Goal: Entertainment & Leisure: Consume media (video, audio)

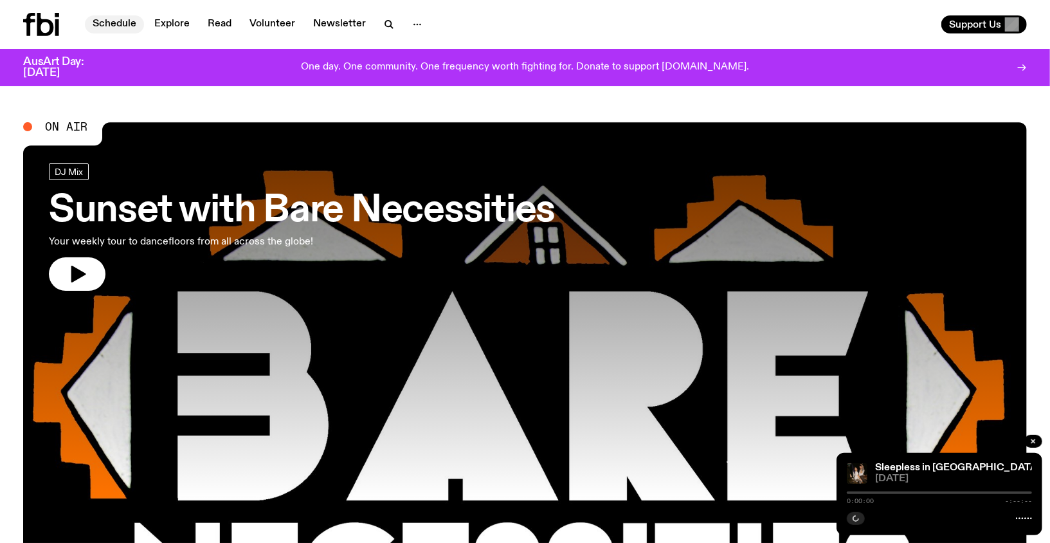
click at [114, 24] on link "Schedule" at bounding box center [114, 24] width 59 height 18
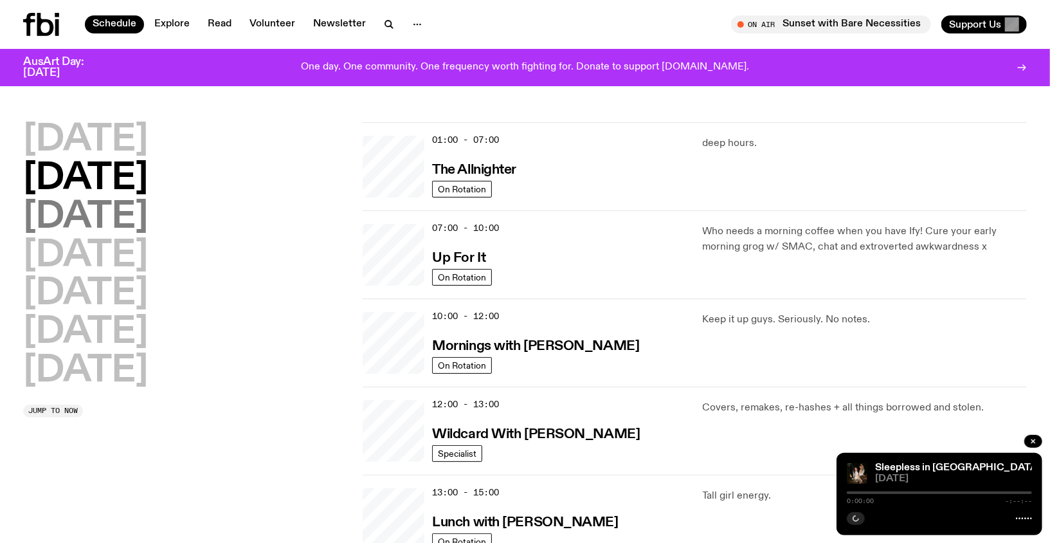
click at [99, 213] on h2 "[DATE]" at bounding box center [85, 217] width 125 height 36
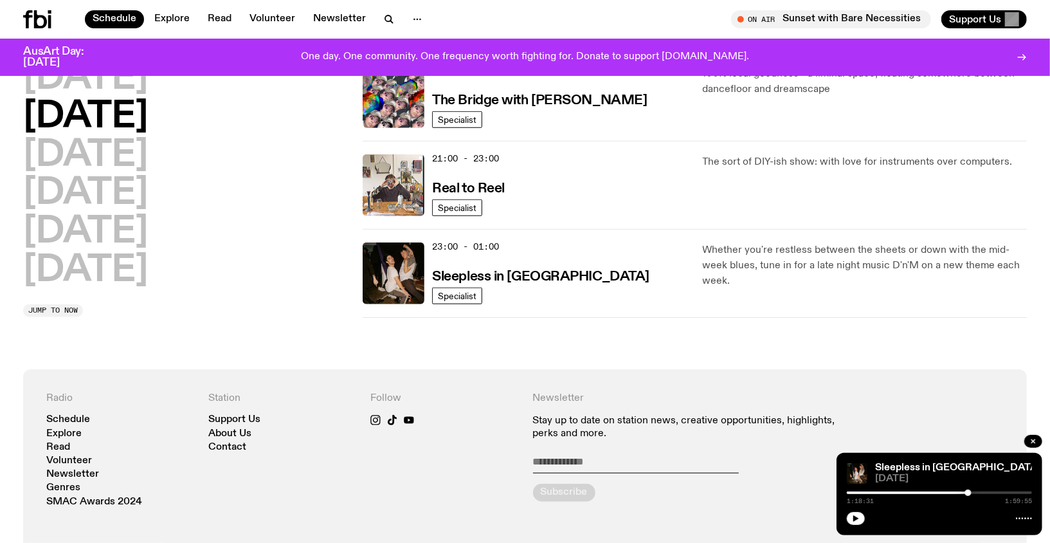
scroll to position [667, 0]
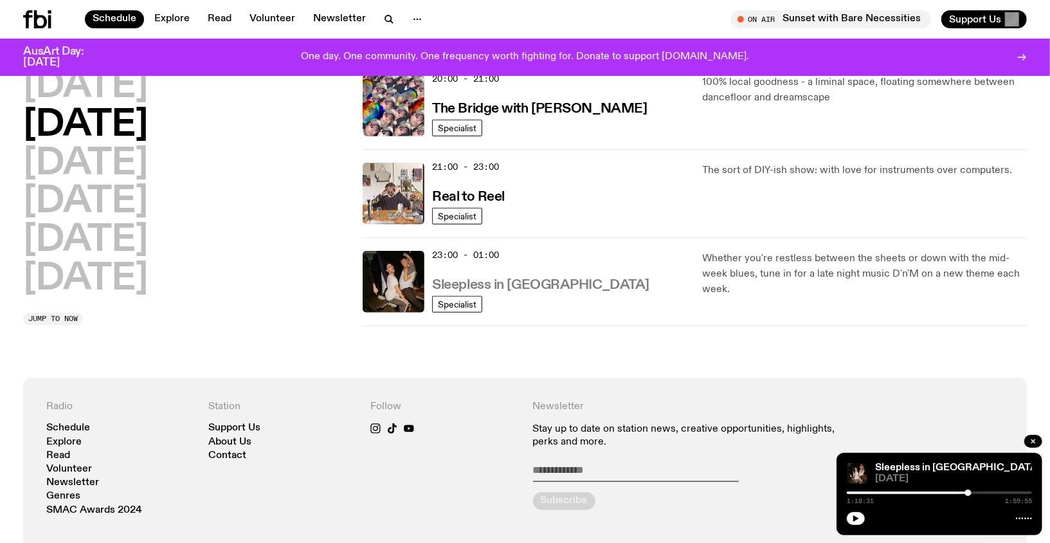
click at [473, 278] on h3 "Sleepless in [GEOGRAPHIC_DATA]" at bounding box center [540, 285] width 217 height 14
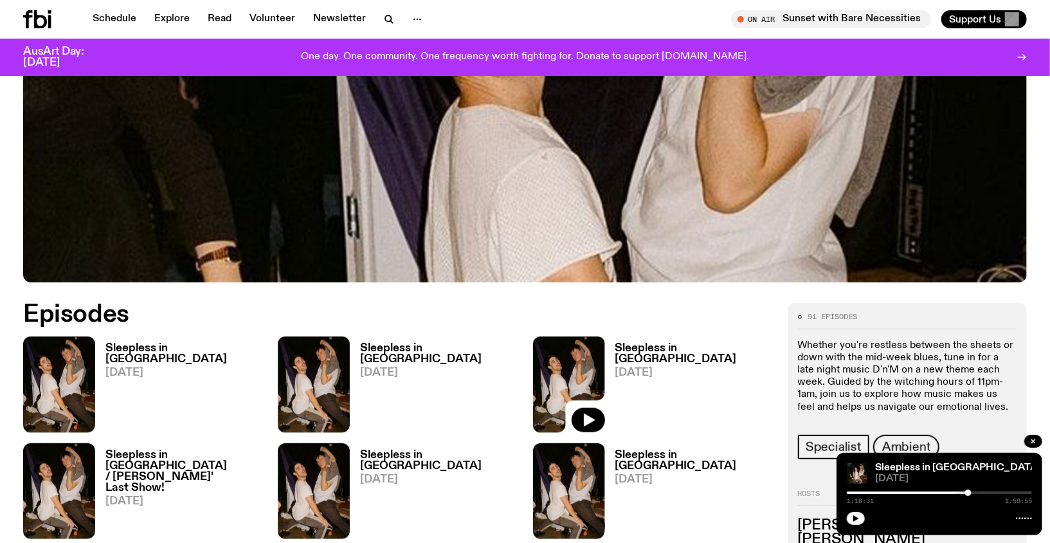
scroll to position [527, 0]
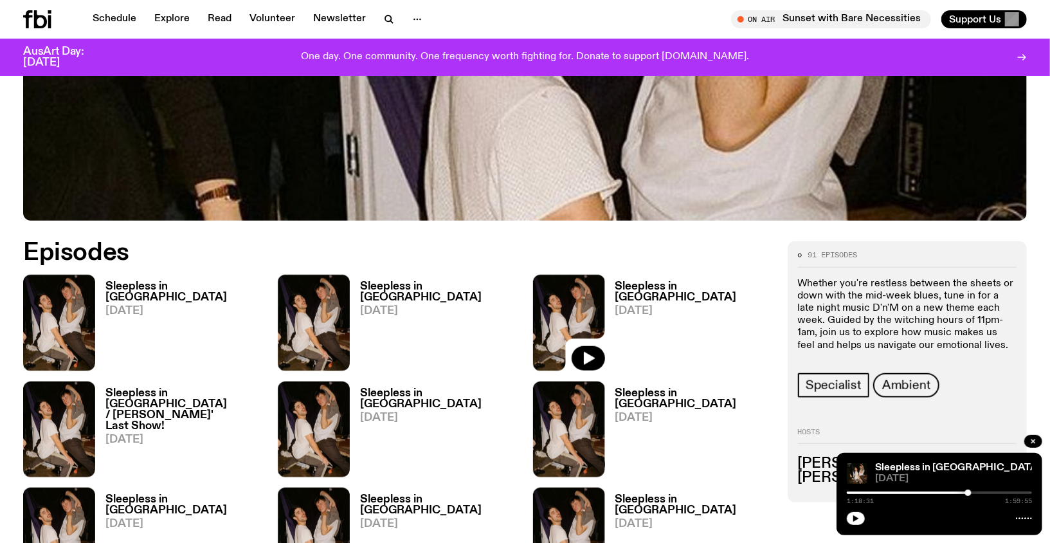
click at [650, 291] on h3 "Sleepless in [GEOGRAPHIC_DATA]" at bounding box center [693, 292] width 157 height 22
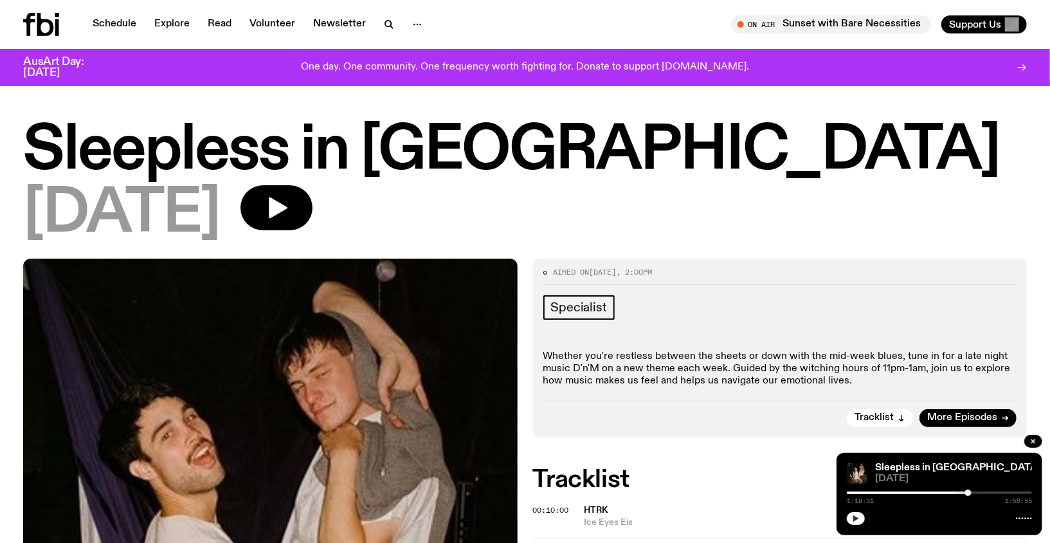
click at [853, 518] on icon "button" at bounding box center [856, 518] width 6 height 6
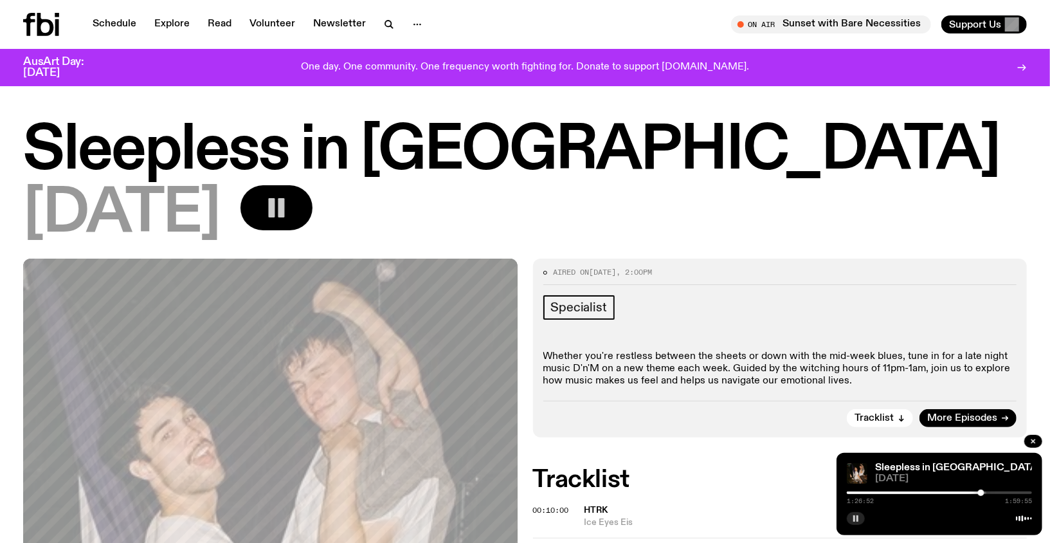
click at [312, 214] on button "button" at bounding box center [276, 207] width 72 height 45
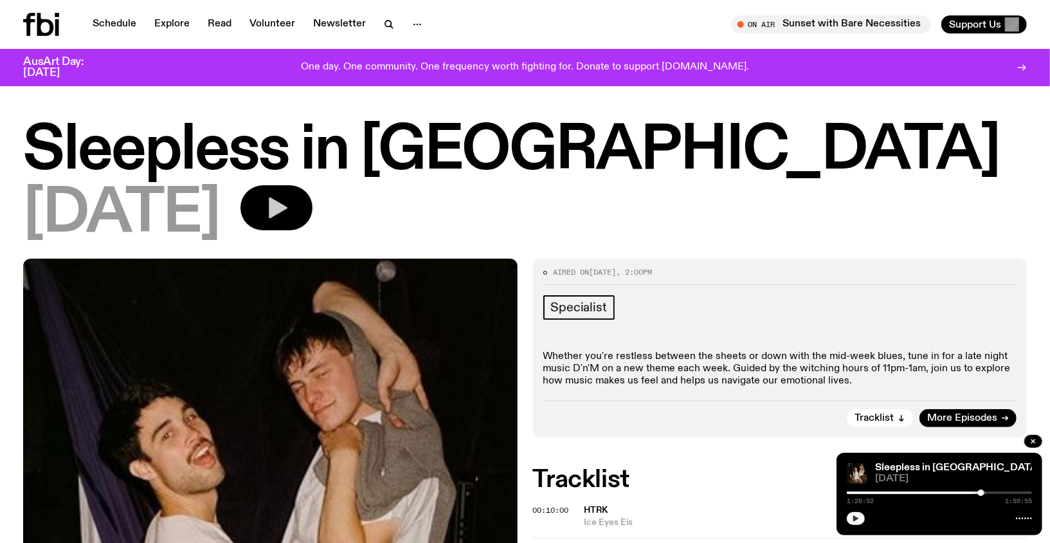
click at [292, 228] on button "button" at bounding box center [276, 207] width 72 height 45
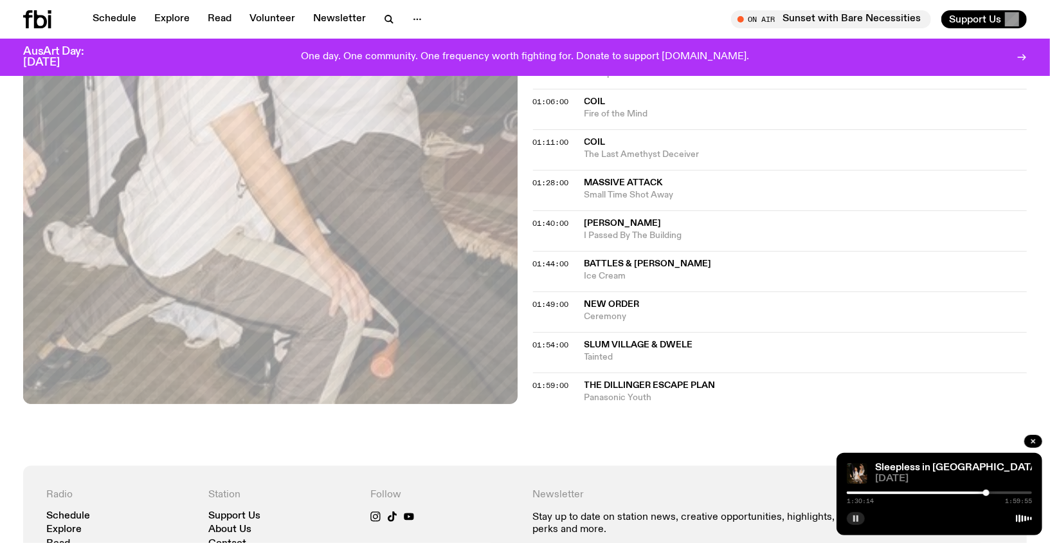
scroll to position [635, 0]
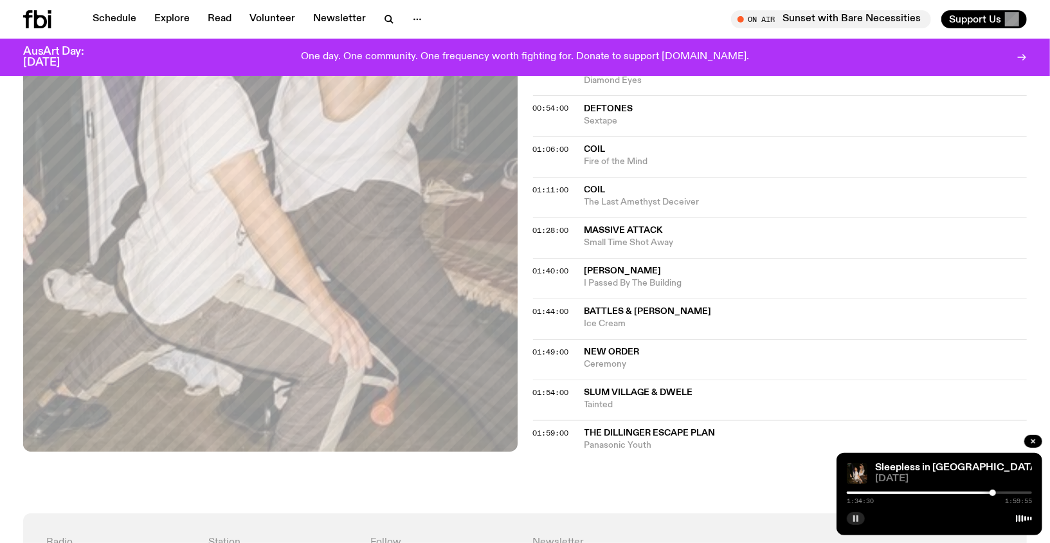
click at [857, 519] on rect "button" at bounding box center [857, 518] width 2 height 6
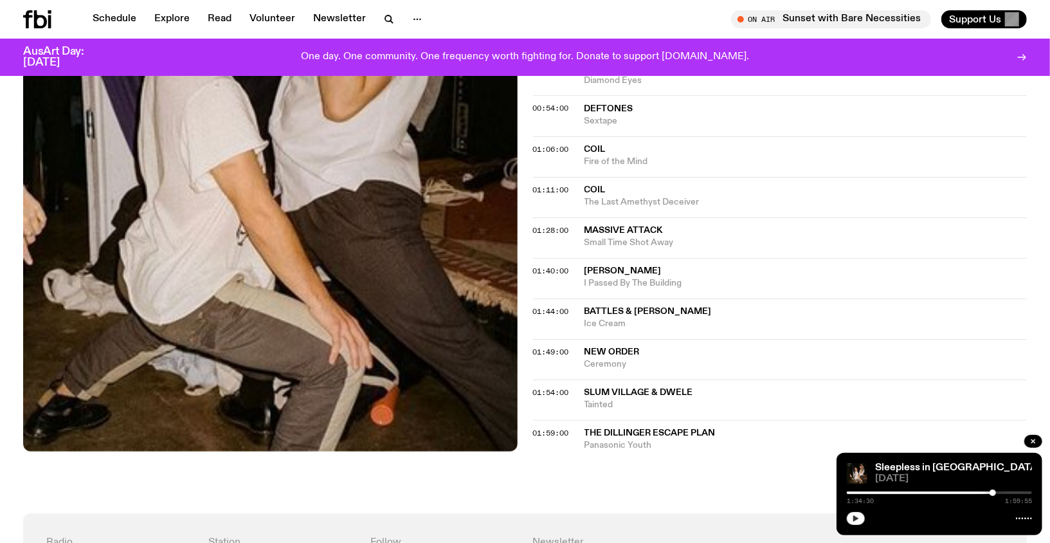
click at [866, 518] on div at bounding box center [939, 516] width 185 height 15
click at [851, 515] on button "button" at bounding box center [856, 518] width 18 height 13
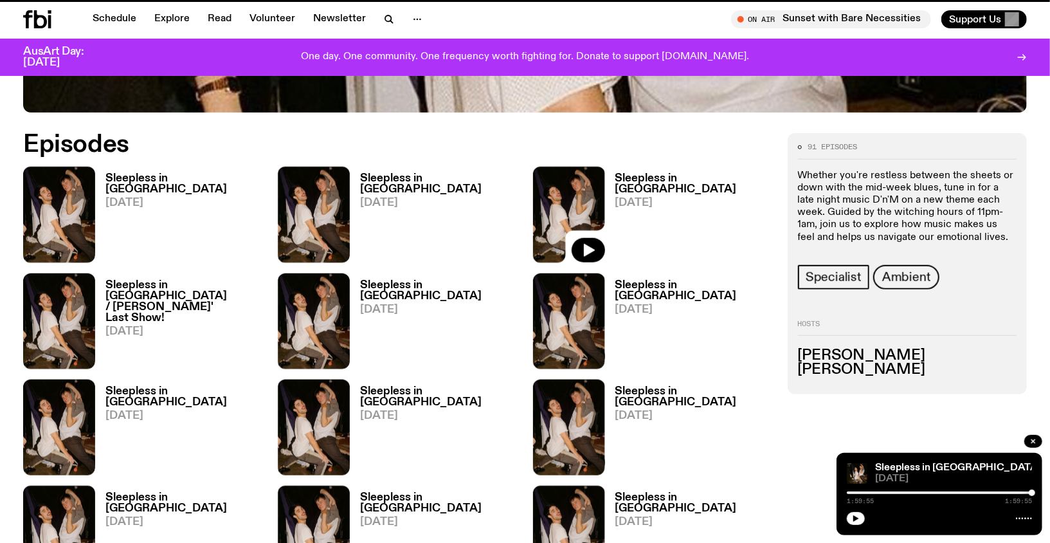
scroll to position [527, 0]
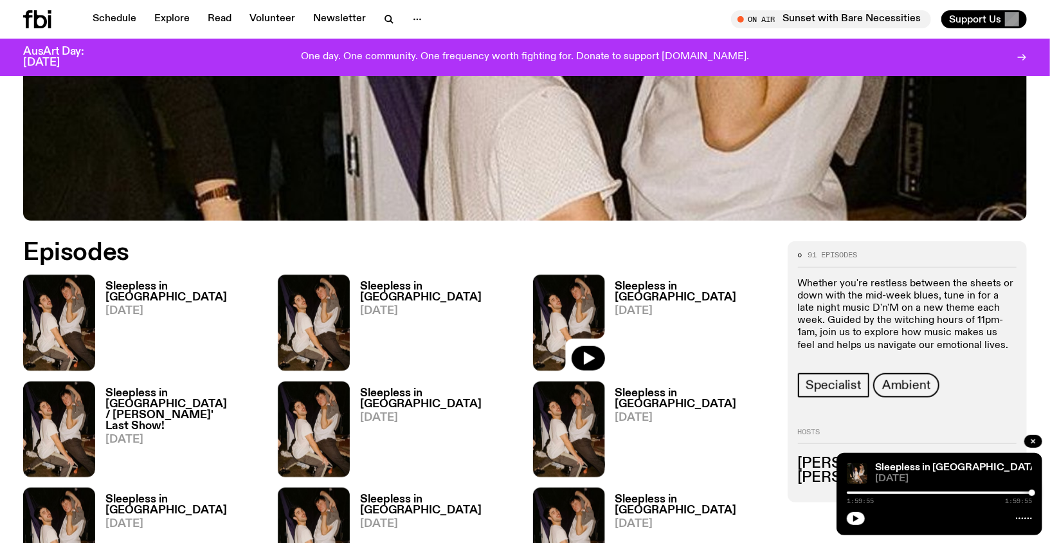
click at [419, 285] on h3 "Sleepless in [GEOGRAPHIC_DATA]" at bounding box center [438, 292] width 157 height 22
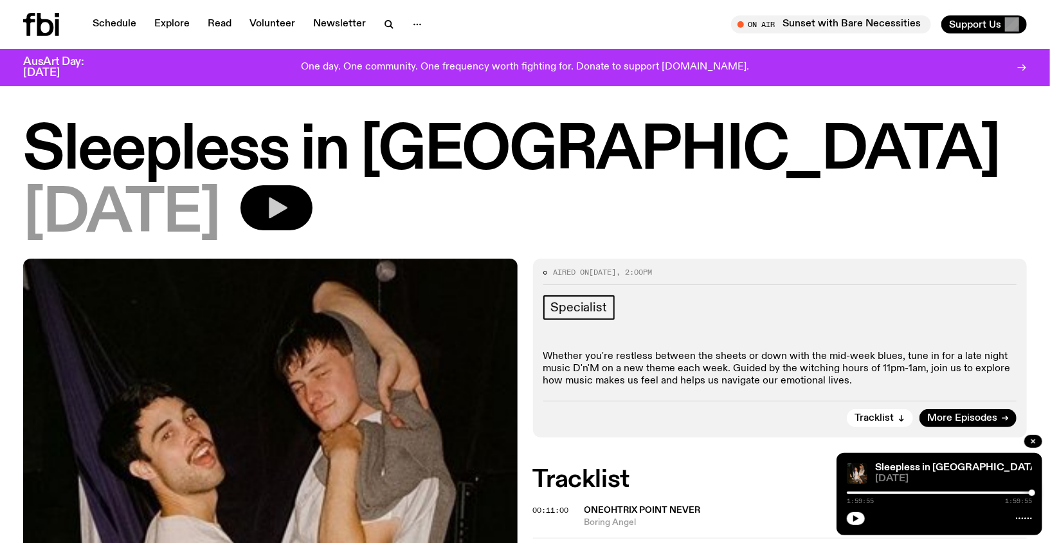
click at [289, 212] on icon "button" at bounding box center [277, 208] width 26 height 26
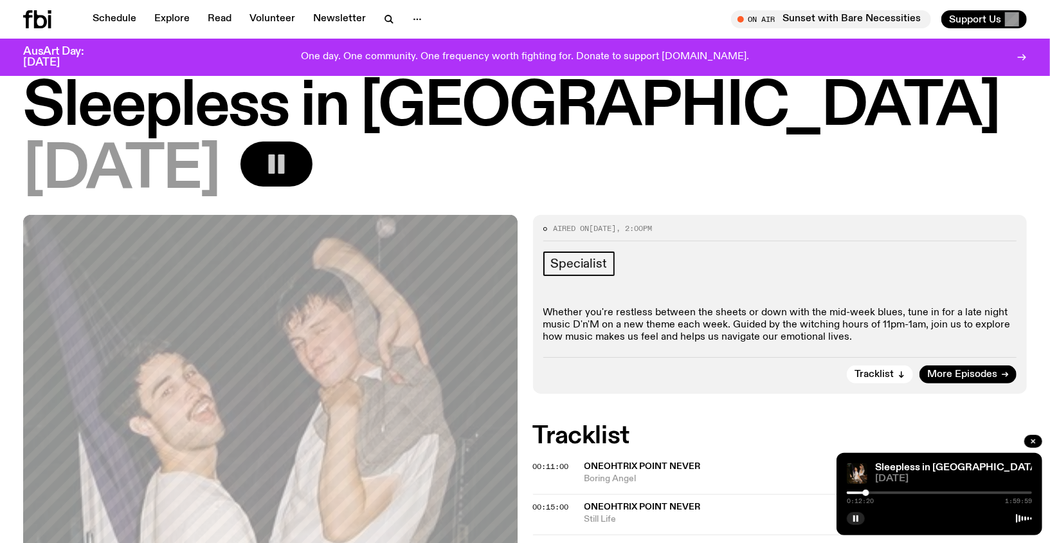
scroll to position [34, 0]
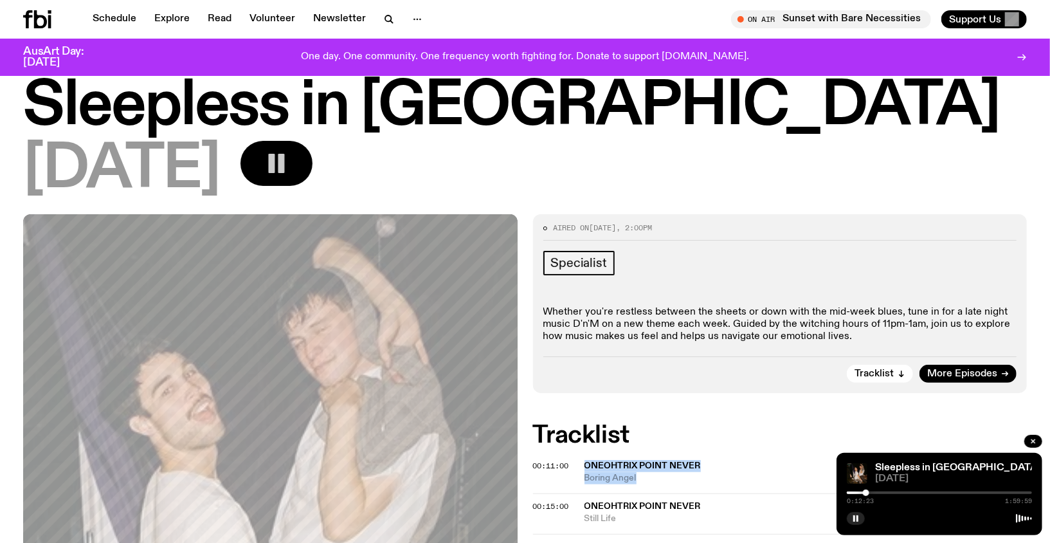
drag, startPoint x: 638, startPoint y: 481, endPoint x: 583, endPoint y: 467, distance: 56.5
click at [583, 467] on div "00:11:00 Oneohtrix Point Never Boring Angel" at bounding box center [780, 477] width 494 height 31
copy div "Oneohtrix Point Never Boring Angel"
click at [856, 523] on button "button" at bounding box center [856, 518] width 18 height 13
